Goal: Task Accomplishment & Management: Manage account settings

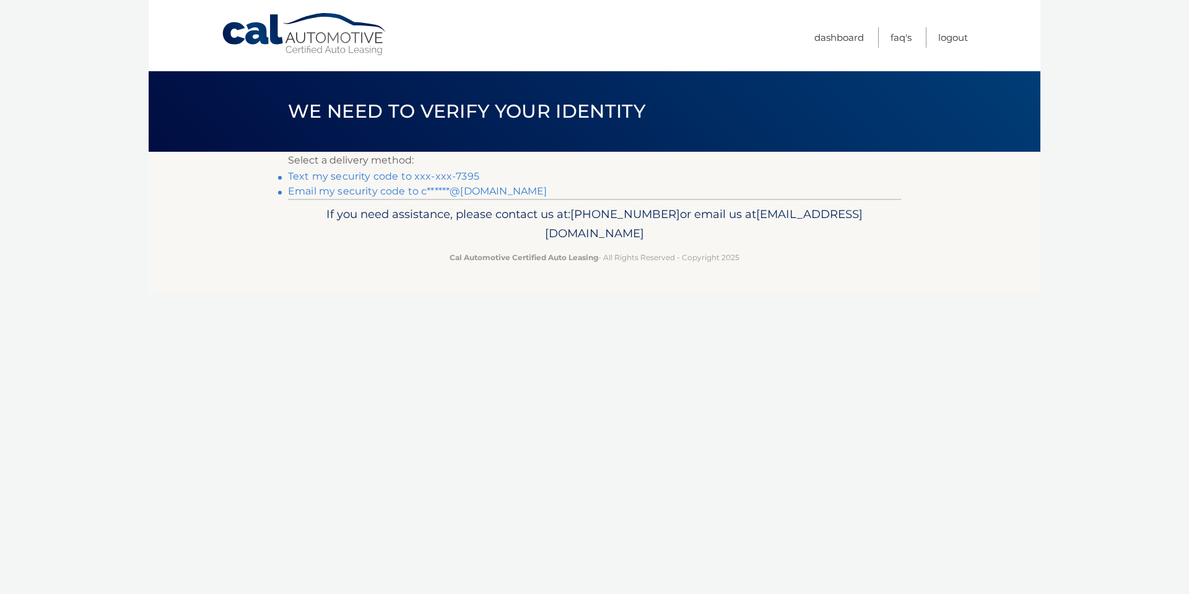
click at [427, 172] on link "Text my security code to xxx-xxx-7395" at bounding box center [383, 176] width 191 height 12
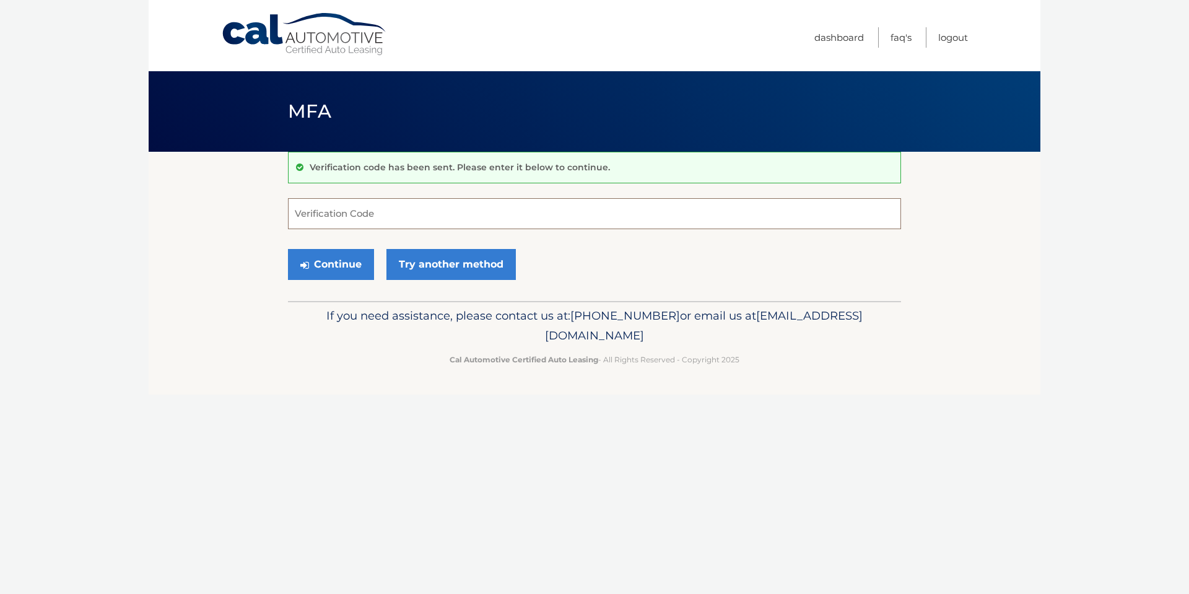
click at [472, 212] on input "Verification Code" at bounding box center [594, 213] width 613 height 31
type input "365486"
click at [447, 269] on link "Try another method" at bounding box center [450, 264] width 129 height 31
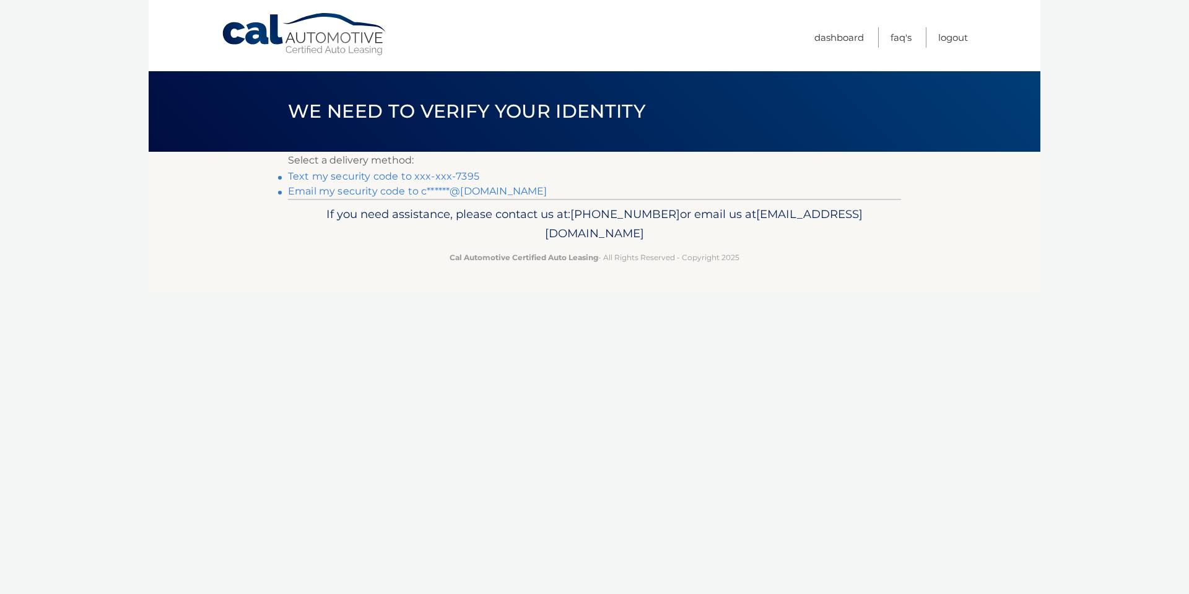
click at [408, 179] on link "Text my security code to xxx-xxx-7395" at bounding box center [383, 176] width 191 height 12
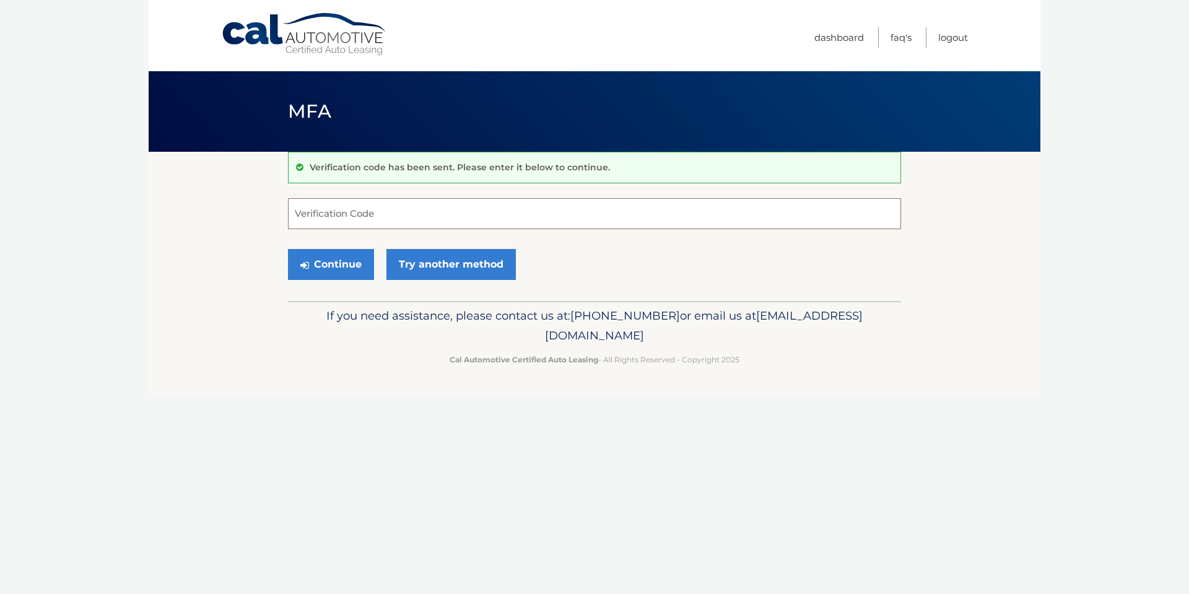
click at [355, 220] on input "Verification Code" at bounding box center [594, 213] width 613 height 31
type input "881241"
click at [337, 269] on button "Continue" at bounding box center [331, 264] width 86 height 31
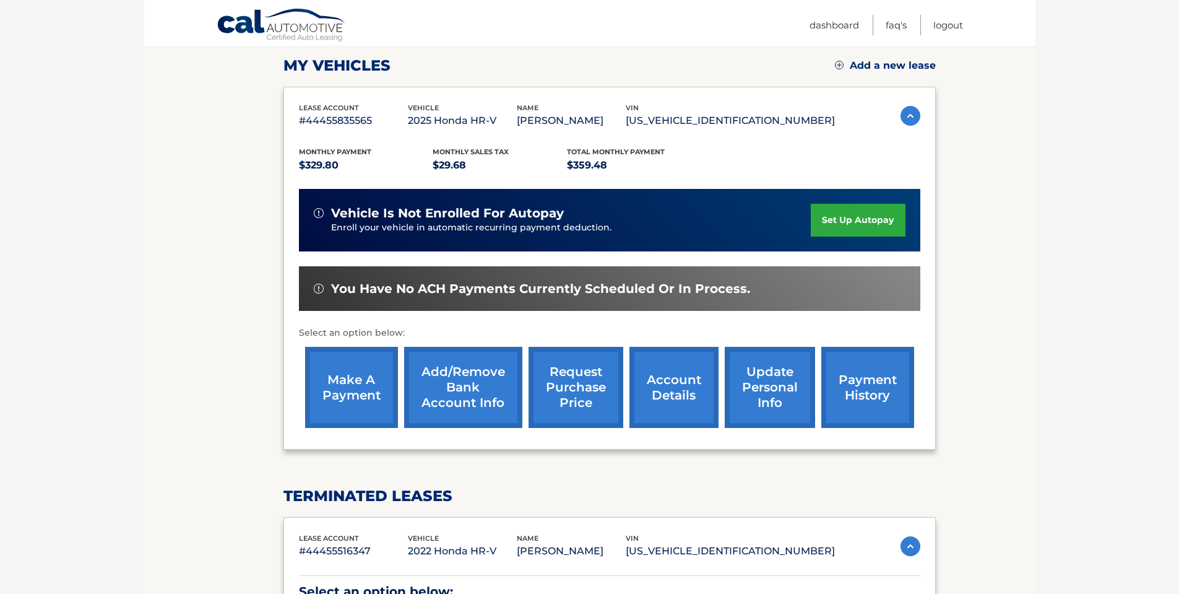
scroll to position [186, 0]
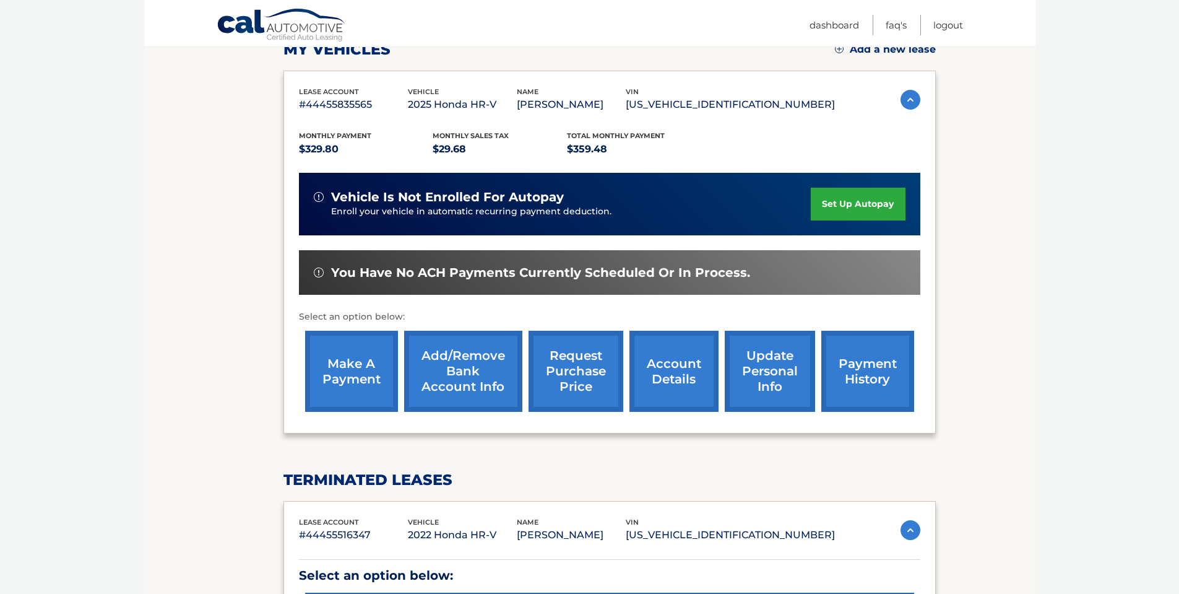
click at [362, 370] on link "make a payment" at bounding box center [351, 371] width 93 height 81
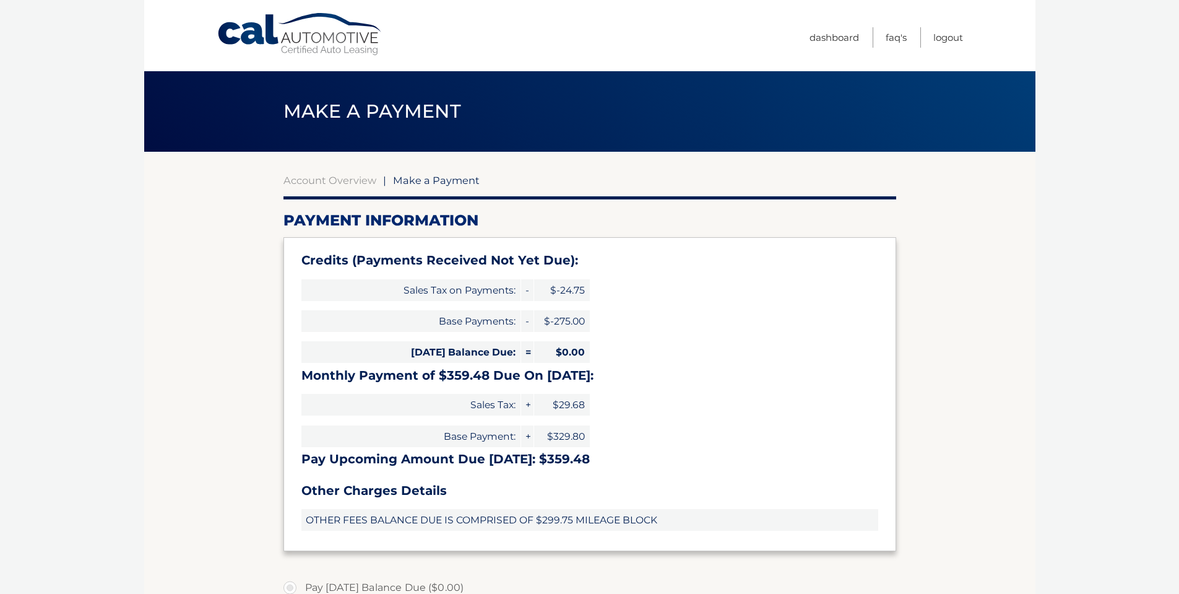
select select "ZmEyMDI2OTYtYjZmMi00N2Y4LThjODUtMDIyNDM3ZDQ0MDM1"
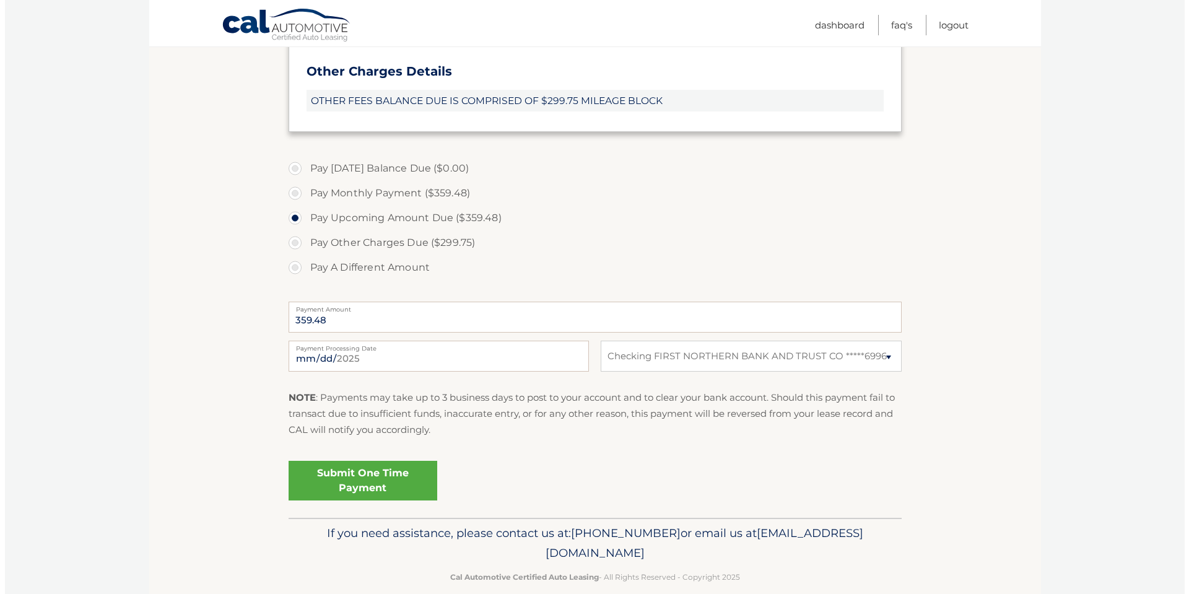
scroll to position [437, 0]
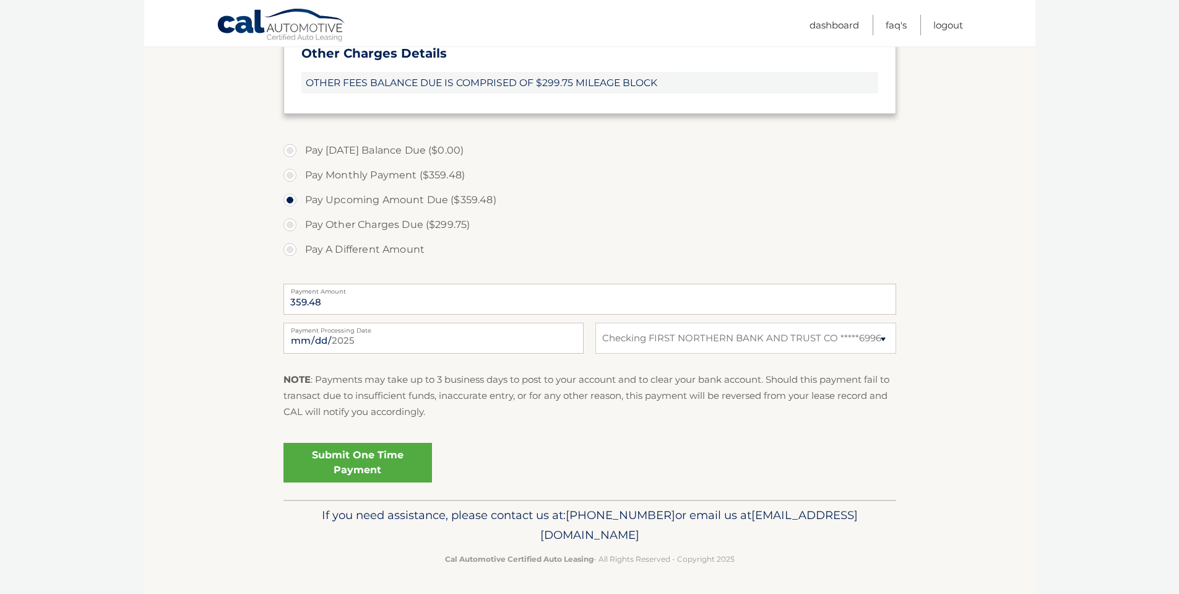
click at [384, 454] on link "Submit One Time Payment" at bounding box center [358, 463] width 149 height 40
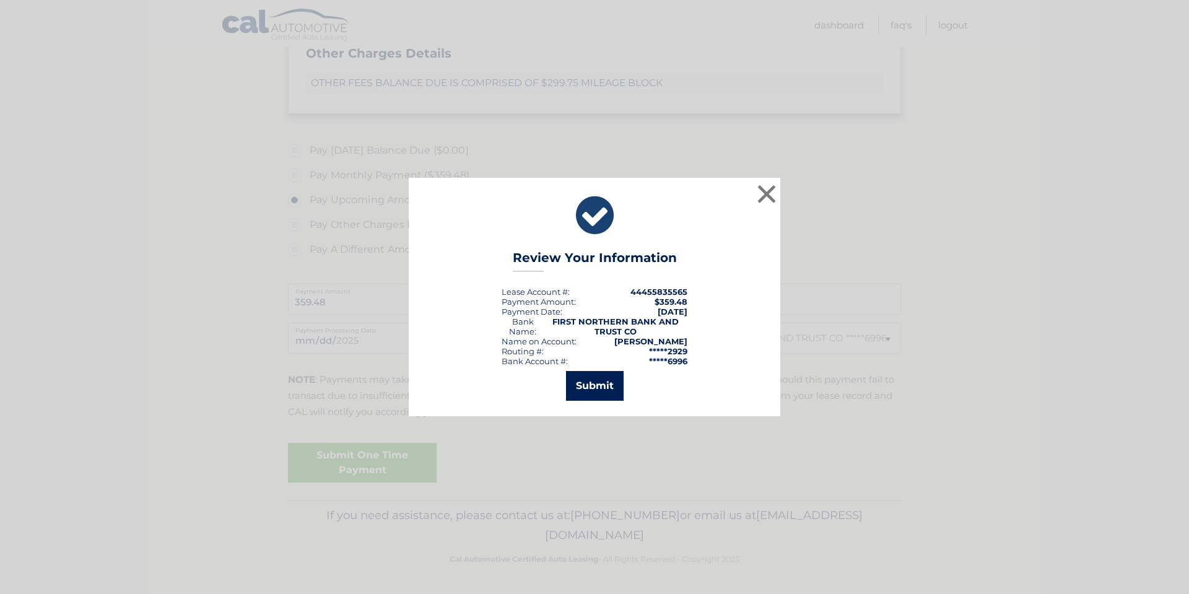
click at [596, 391] on button "Submit" at bounding box center [595, 386] width 58 height 30
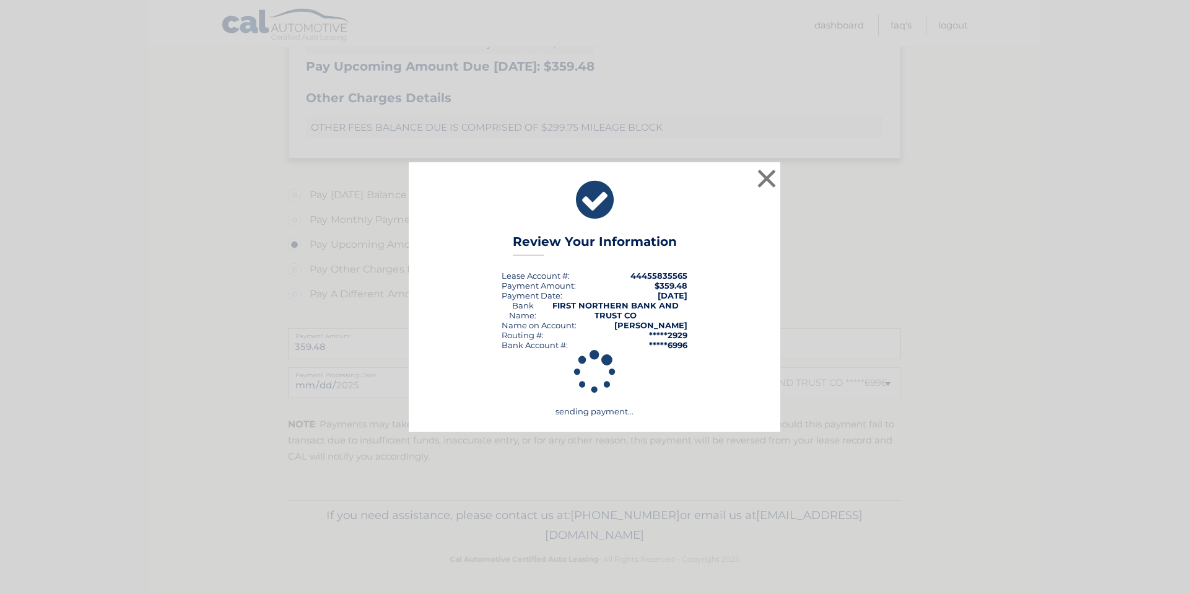
scroll to position [393, 0]
